Goal: Task Accomplishment & Management: Complete application form

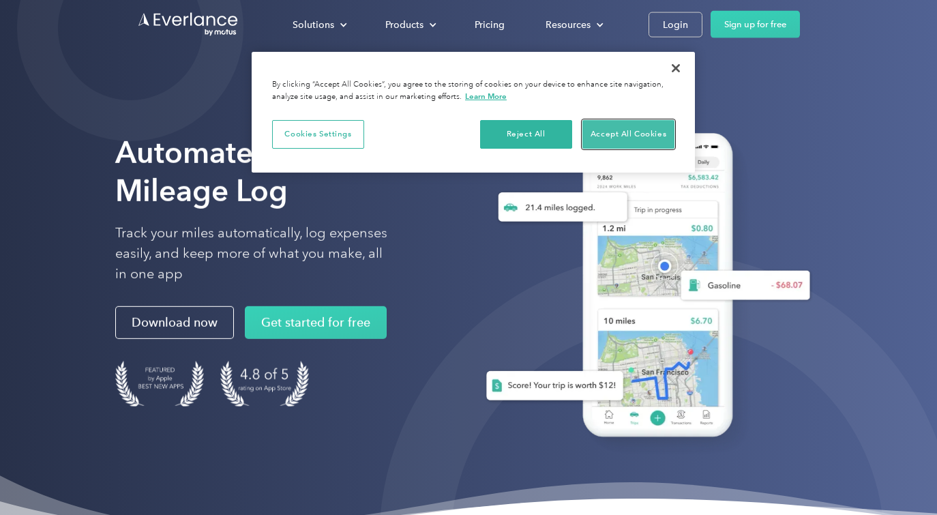
click at [617, 134] on button "Accept All Cookies" at bounding box center [628, 134] width 92 height 29
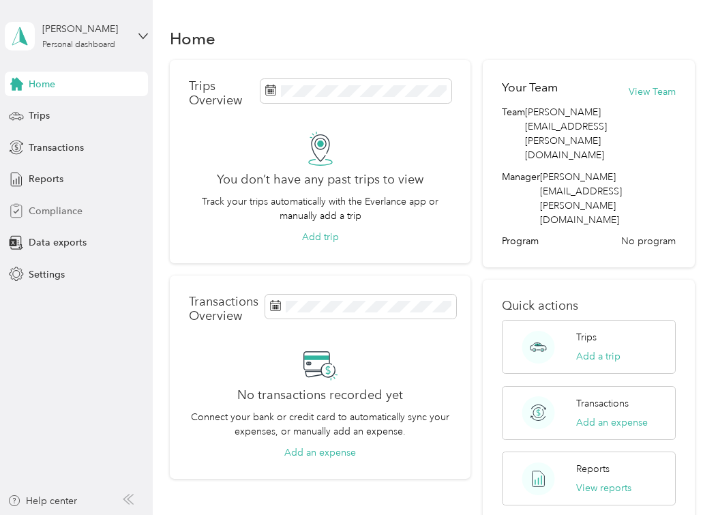
click at [61, 212] on span "Compliance" at bounding box center [56, 211] width 54 height 14
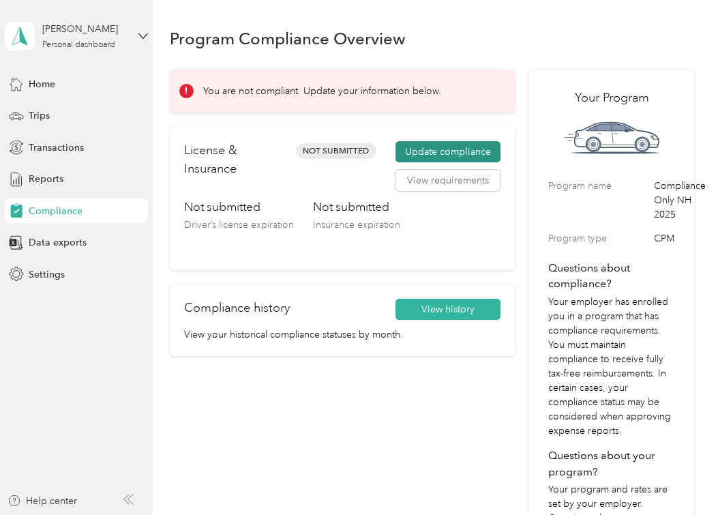
click at [471, 143] on button "Update compliance" at bounding box center [447, 152] width 105 height 22
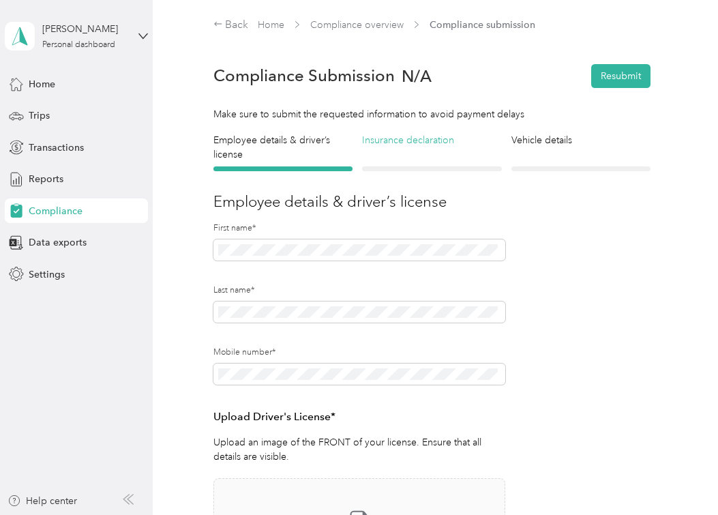
click at [429, 146] on h4 "Insurance declaration" at bounding box center [431, 140] width 139 height 14
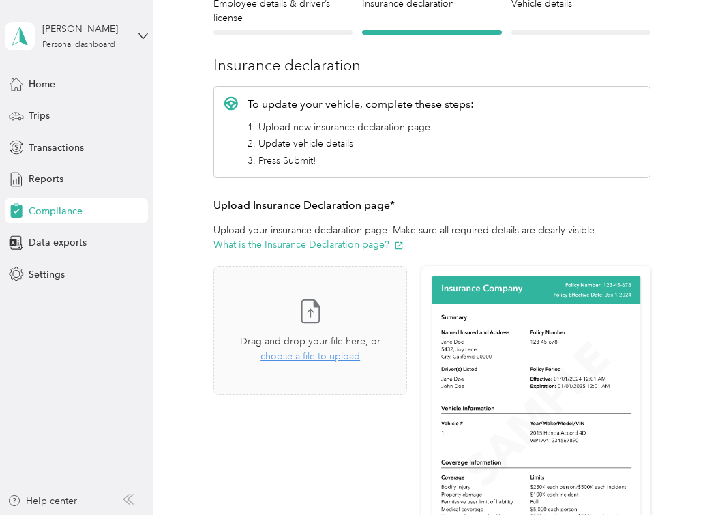
scroll to position [205, 0]
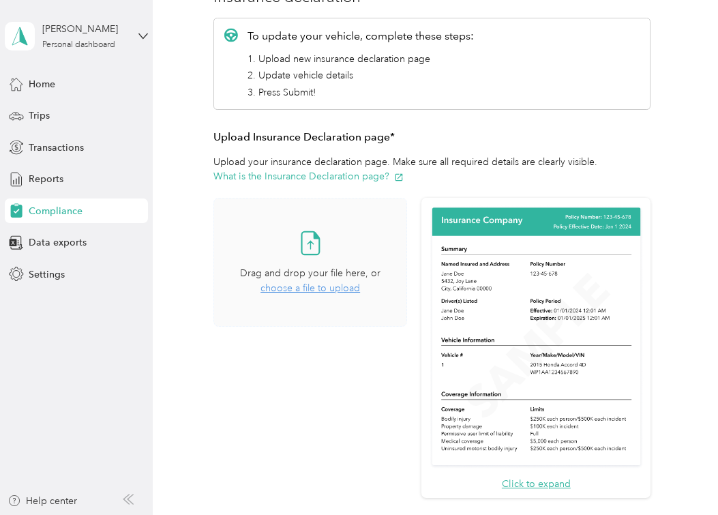
click at [297, 286] on span "choose a file to upload" at bounding box center [310, 288] width 100 height 12
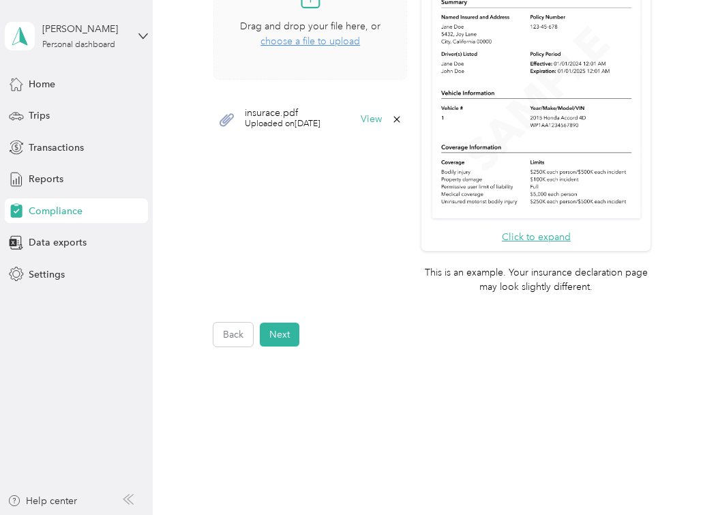
scroll to position [477, 0]
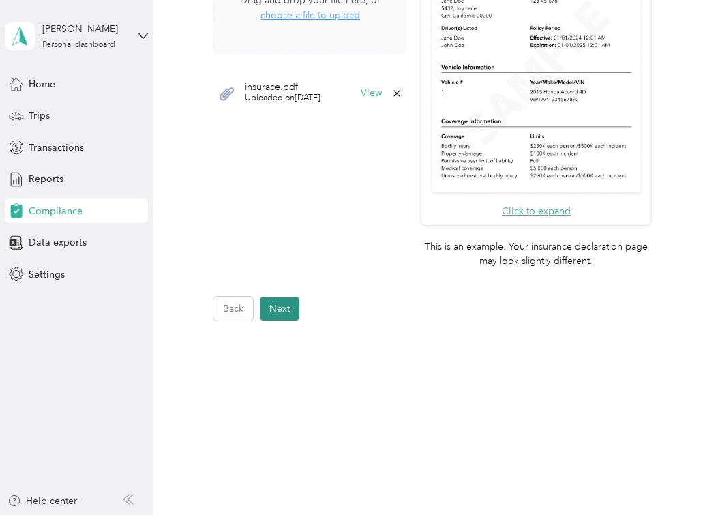
click at [272, 312] on button "Next" at bounding box center [280, 309] width 40 height 24
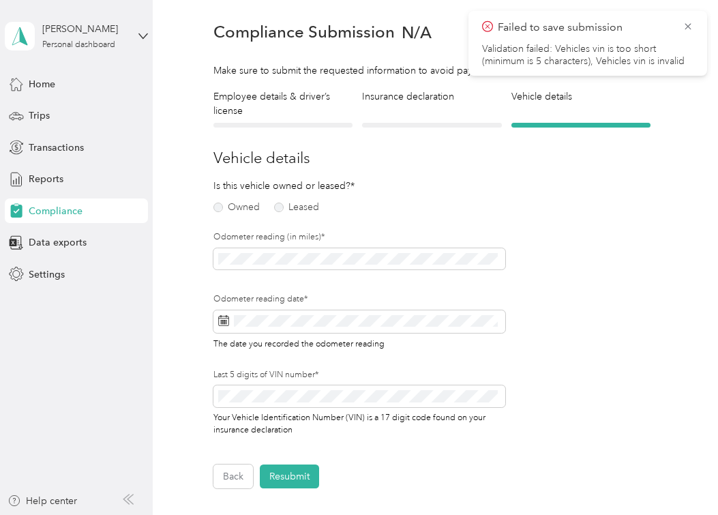
scroll to position [17, 0]
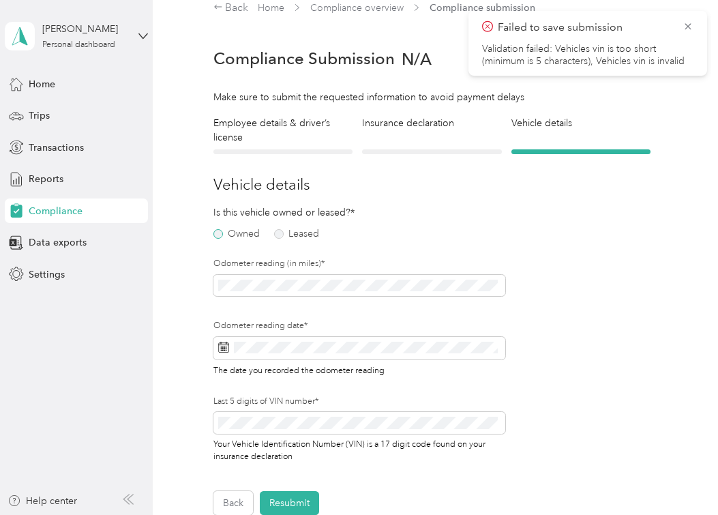
click at [226, 232] on label "Owned" at bounding box center [236, 234] width 46 height 10
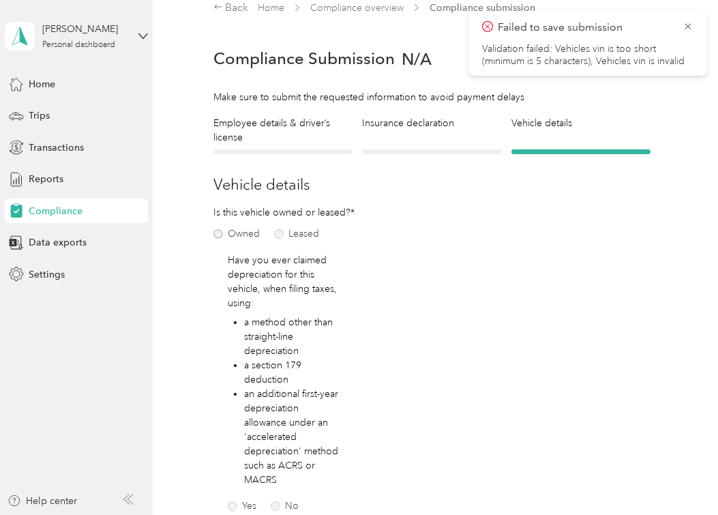
scroll to position [85, 0]
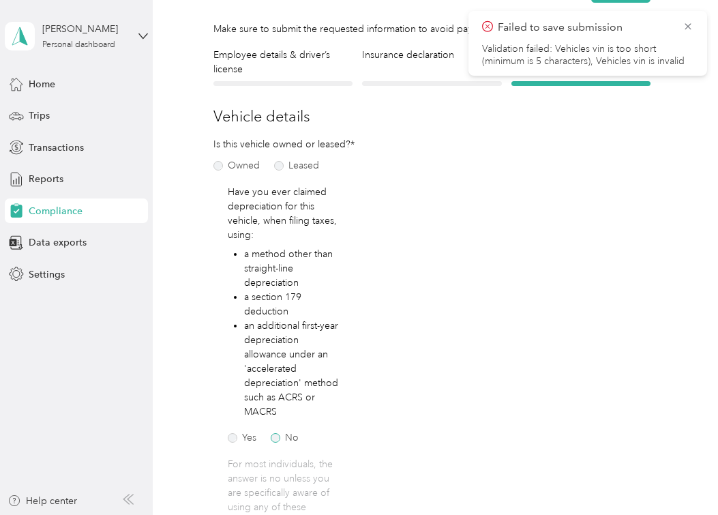
click at [279, 437] on label "No" at bounding box center [285, 438] width 28 height 10
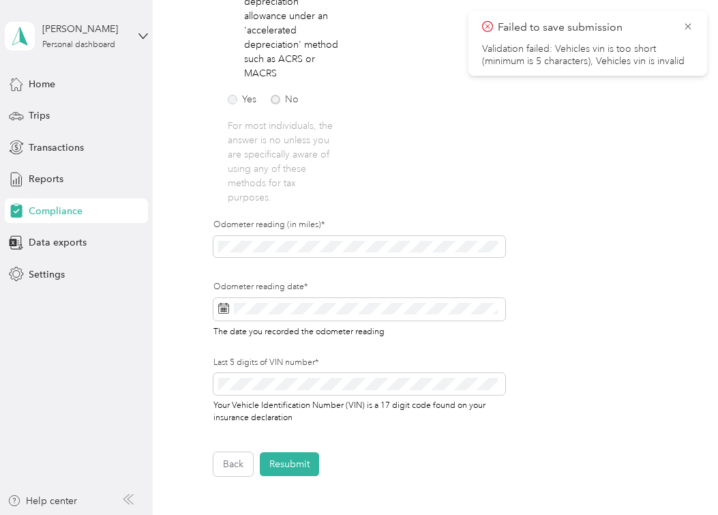
scroll to position [426, 0]
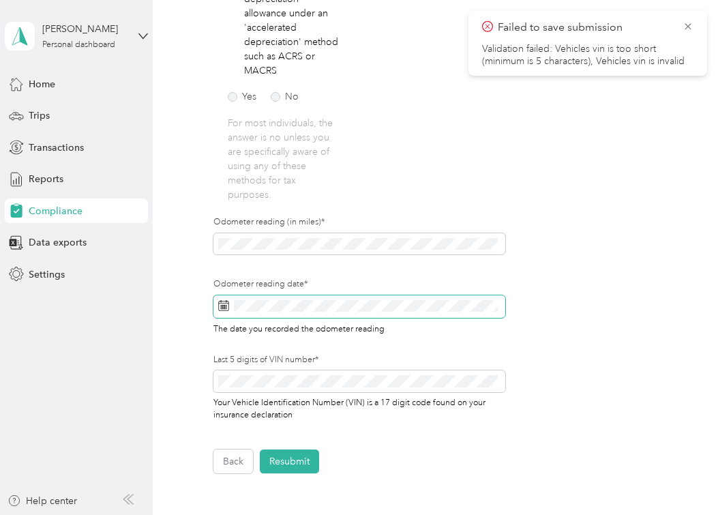
click at [222, 310] on icon at bounding box center [223, 305] width 11 height 11
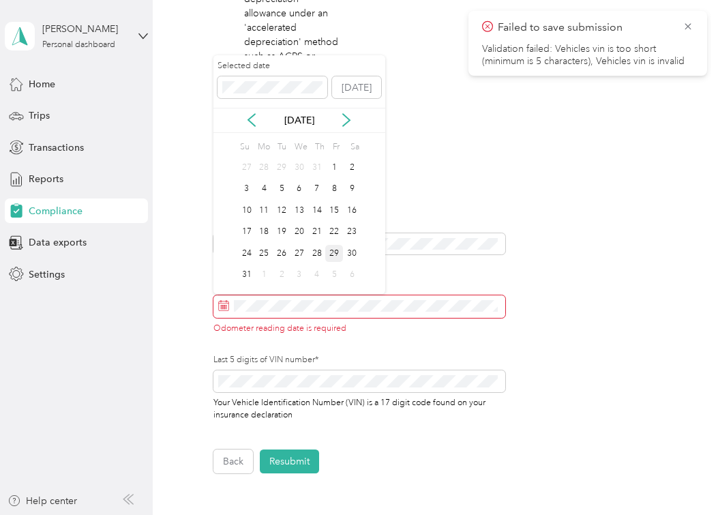
click at [337, 254] on div "29" at bounding box center [334, 253] width 18 height 17
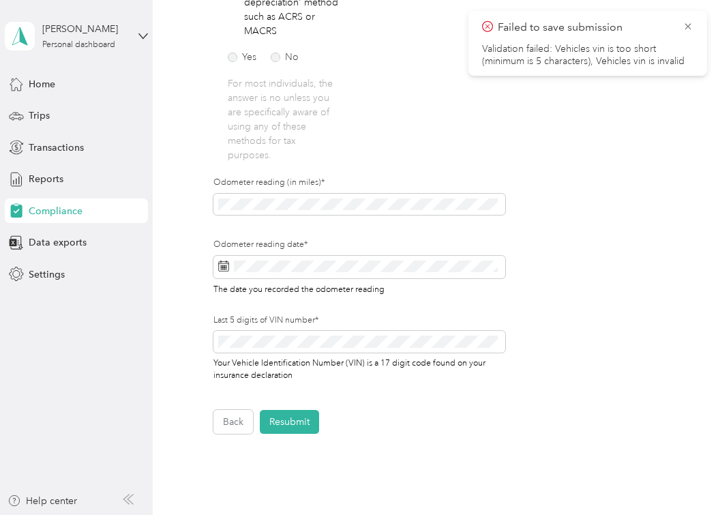
scroll to position [494, 0]
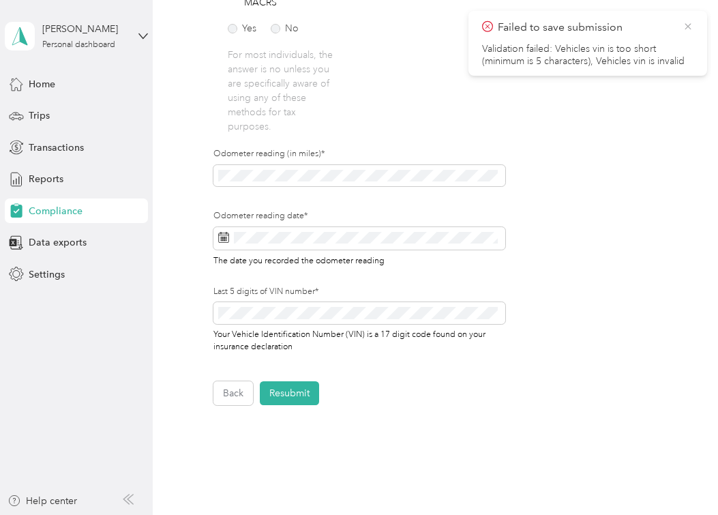
click at [686, 24] on icon at bounding box center [687, 26] width 11 height 12
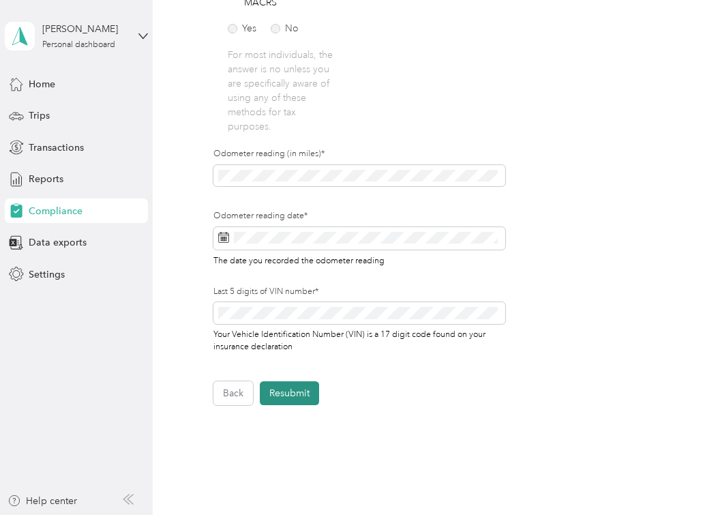
click at [295, 393] on button "Resubmit" at bounding box center [289, 393] width 59 height 24
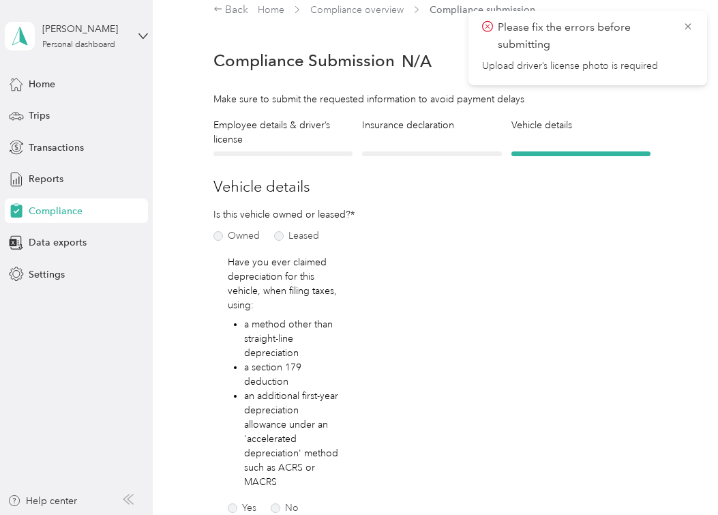
scroll to position [0, 0]
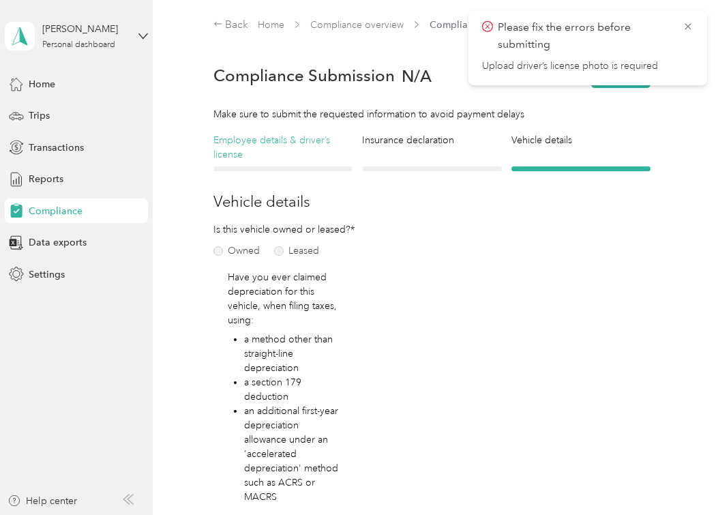
click at [270, 144] on h4 "Employee details & driver’s license" at bounding box center [282, 147] width 139 height 29
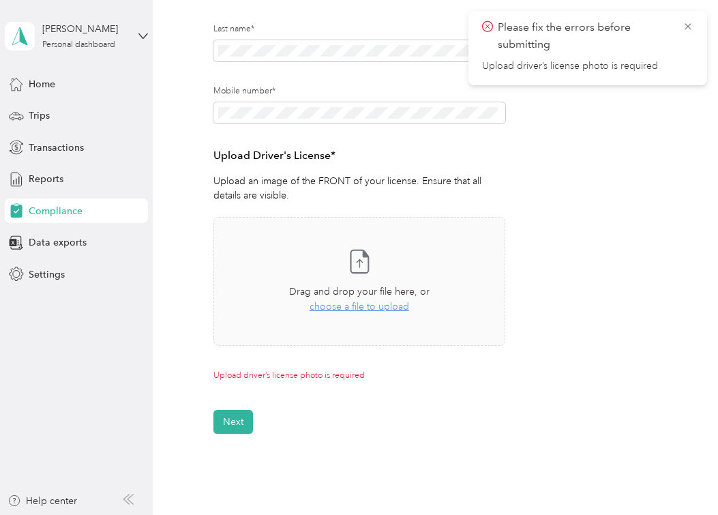
scroll to position [273, 0]
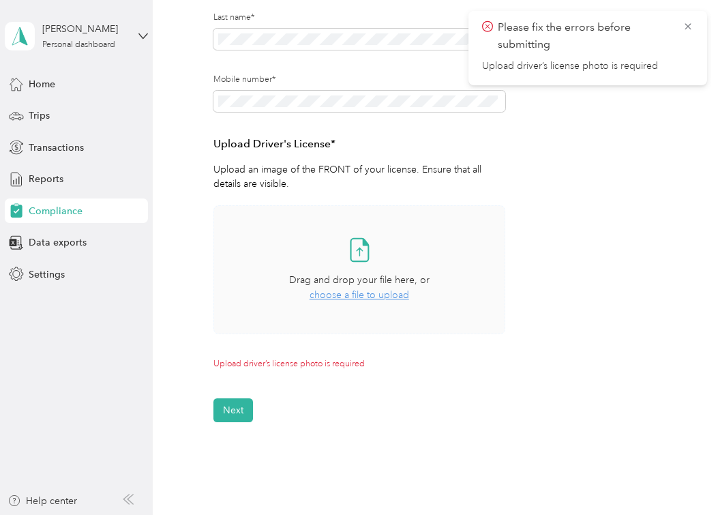
click at [348, 297] on span "choose a file to upload" at bounding box center [359, 295] width 100 height 12
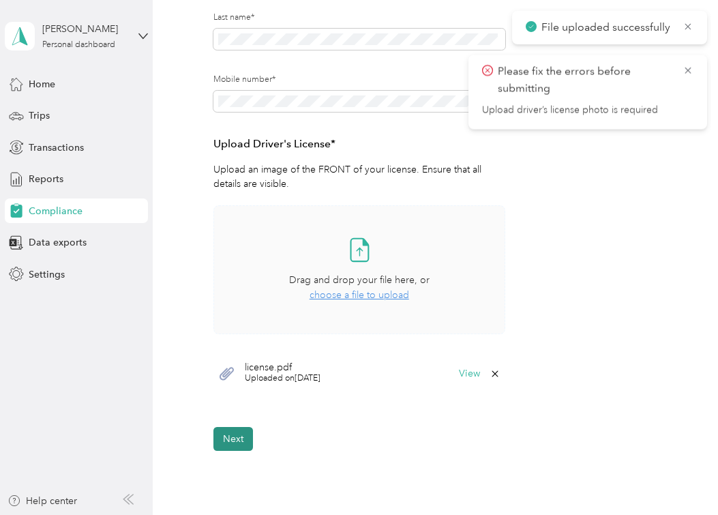
click at [224, 438] on button "Next" at bounding box center [233, 439] width 40 height 24
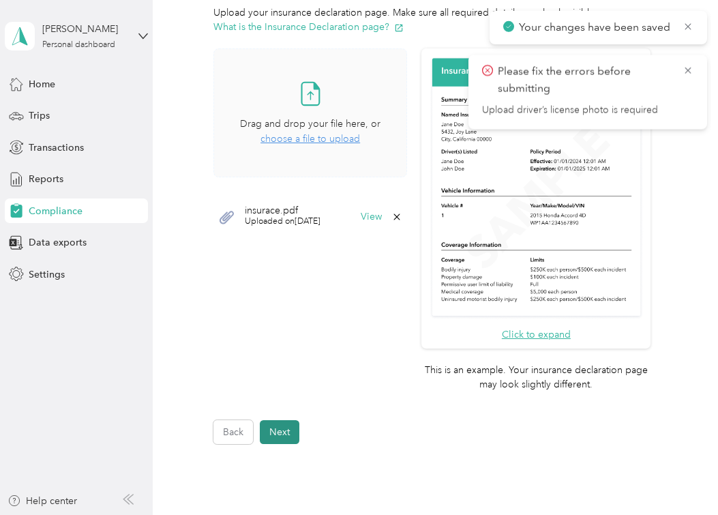
scroll to position [358, 0]
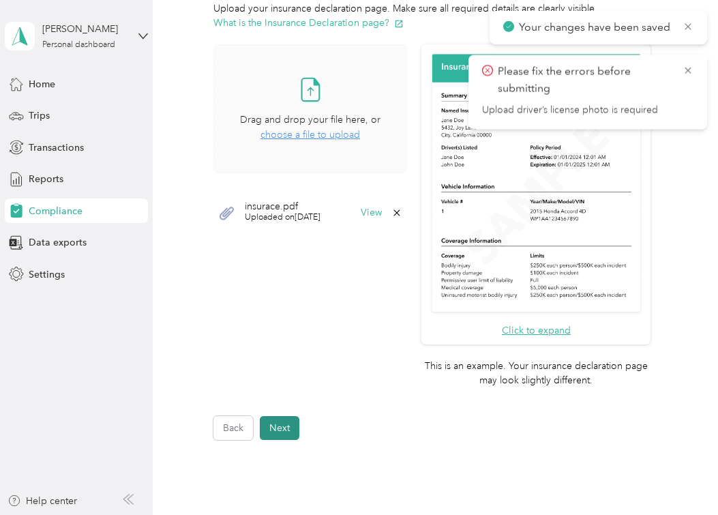
click at [279, 429] on button "Next" at bounding box center [280, 428] width 40 height 24
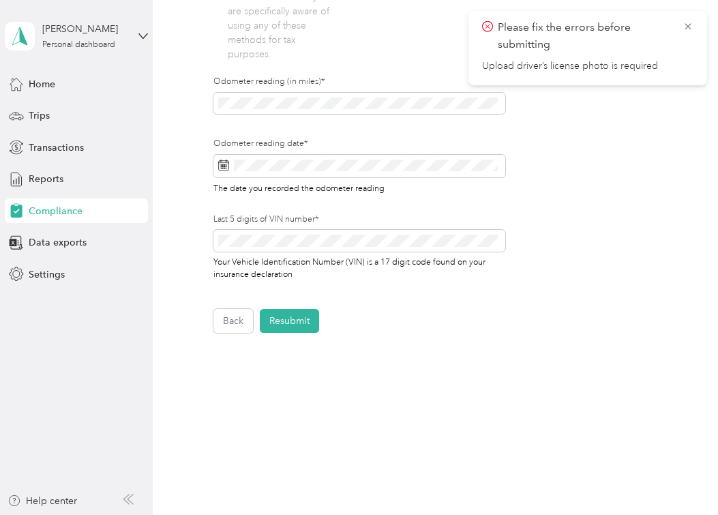
scroll to position [582, 0]
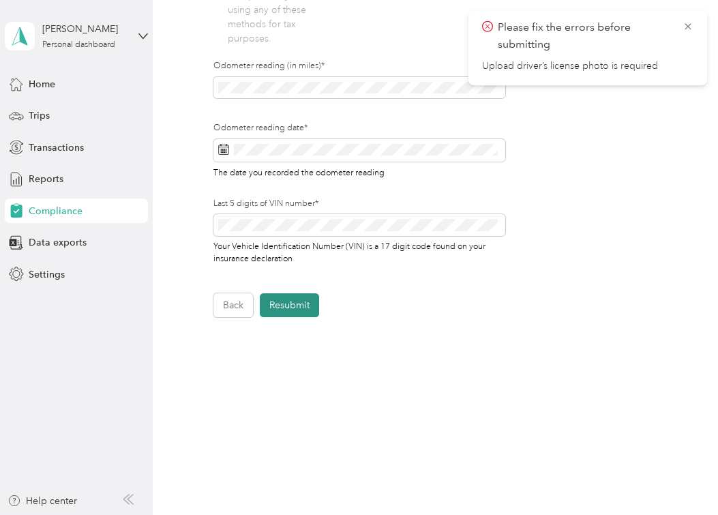
click at [292, 307] on button "Resubmit" at bounding box center [289, 305] width 59 height 24
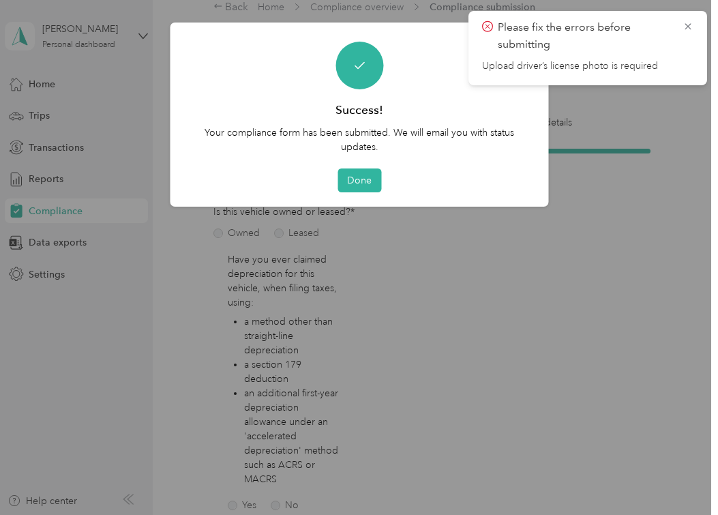
scroll to position [17, 0]
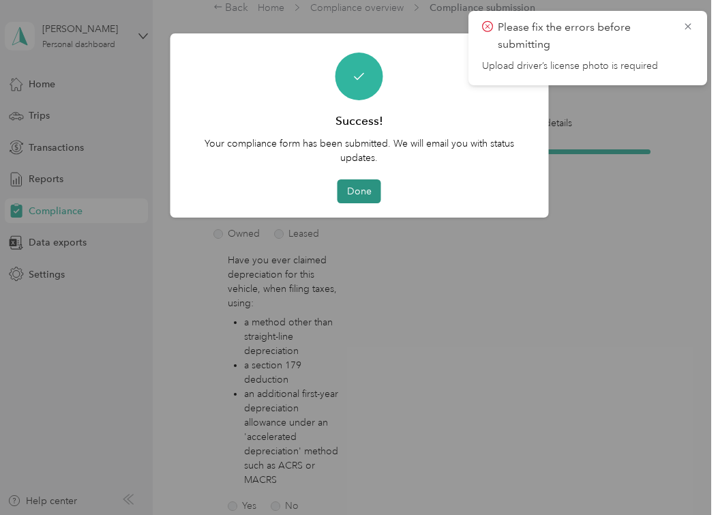
click at [348, 197] on button "Done" at bounding box center [359, 191] width 44 height 24
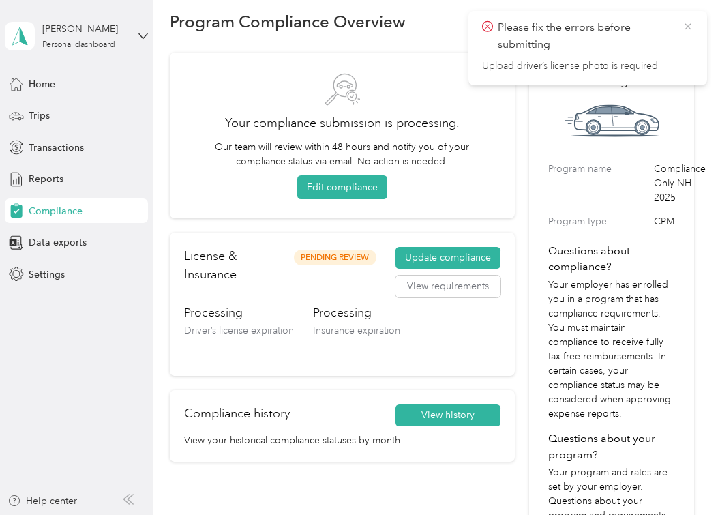
click at [686, 28] on icon at bounding box center [687, 26] width 6 height 6
